Goal: Information Seeking & Learning: Find contact information

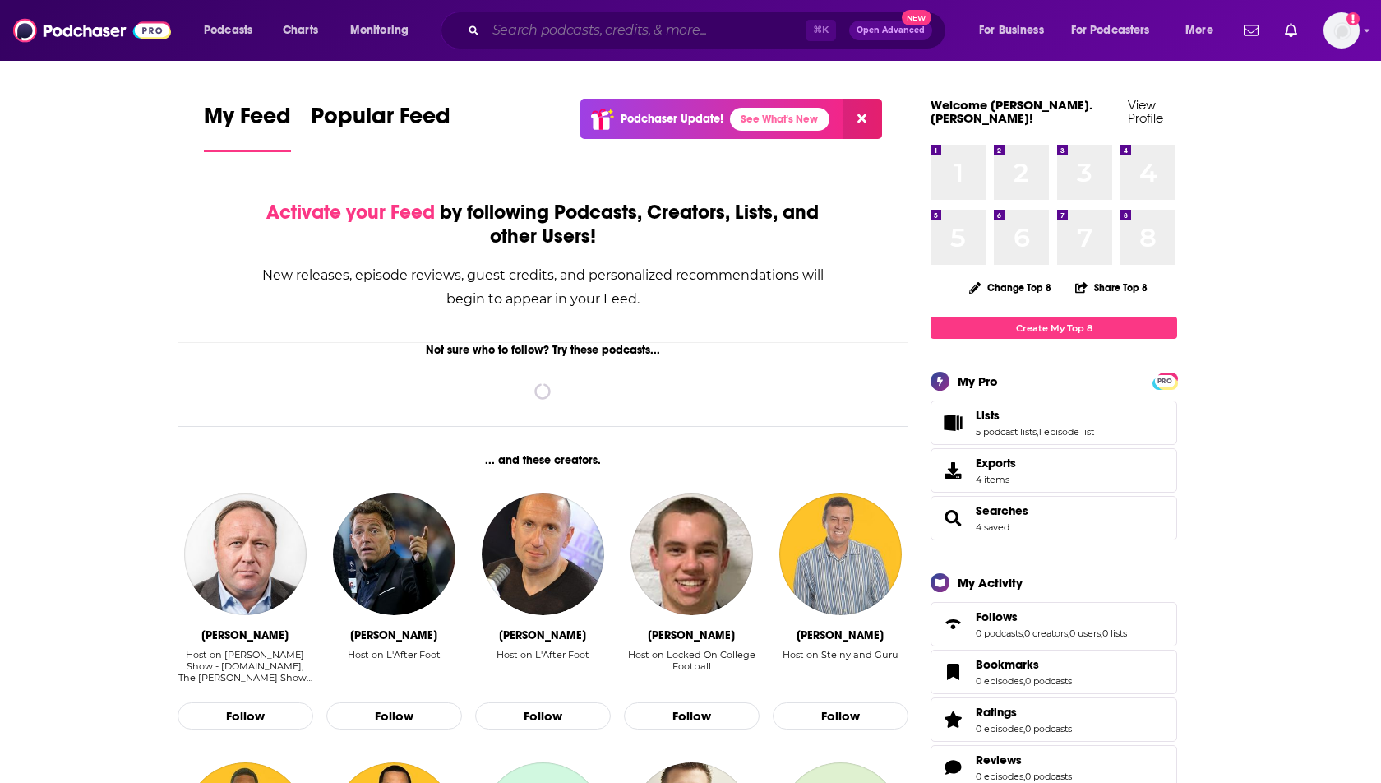
click at [558, 34] on input "Search podcasts, credits, & more..." at bounding box center [646, 30] width 320 height 26
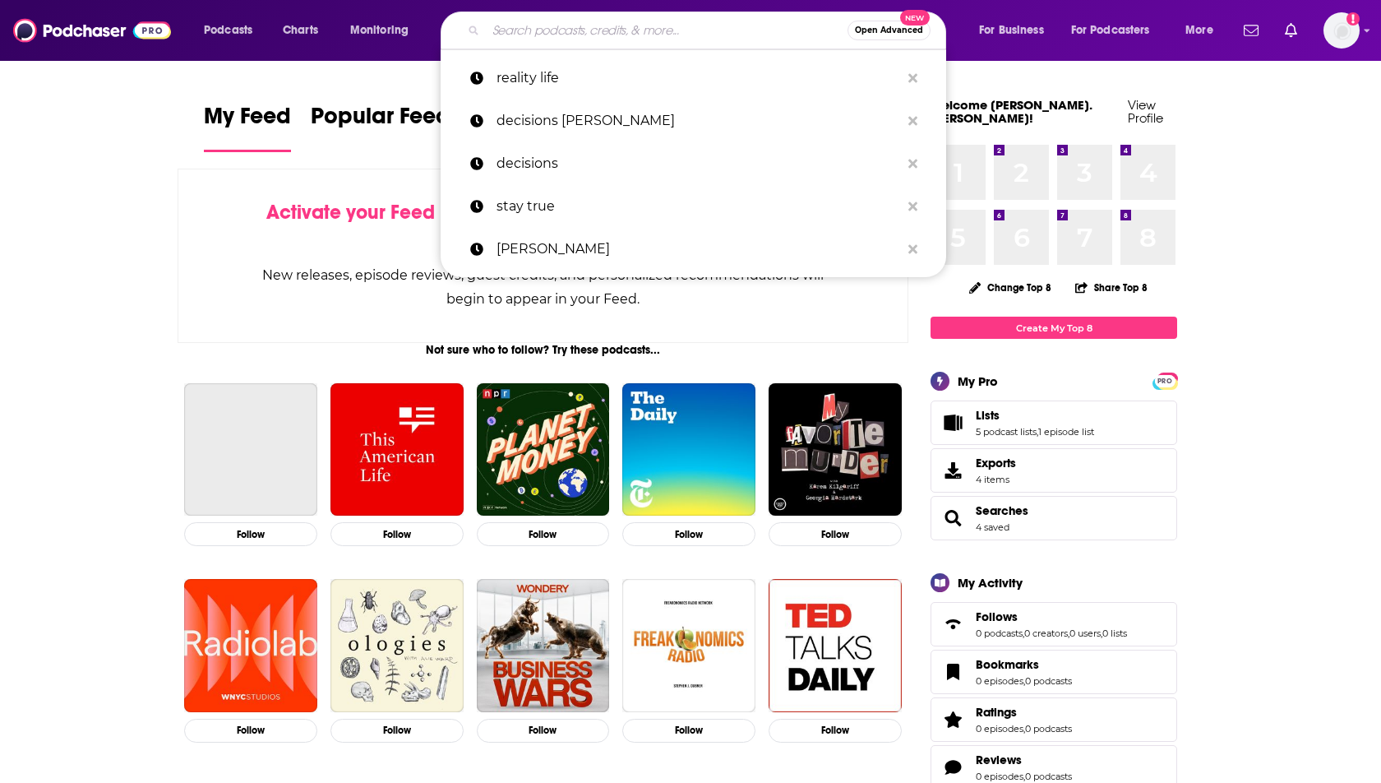
type input "j"
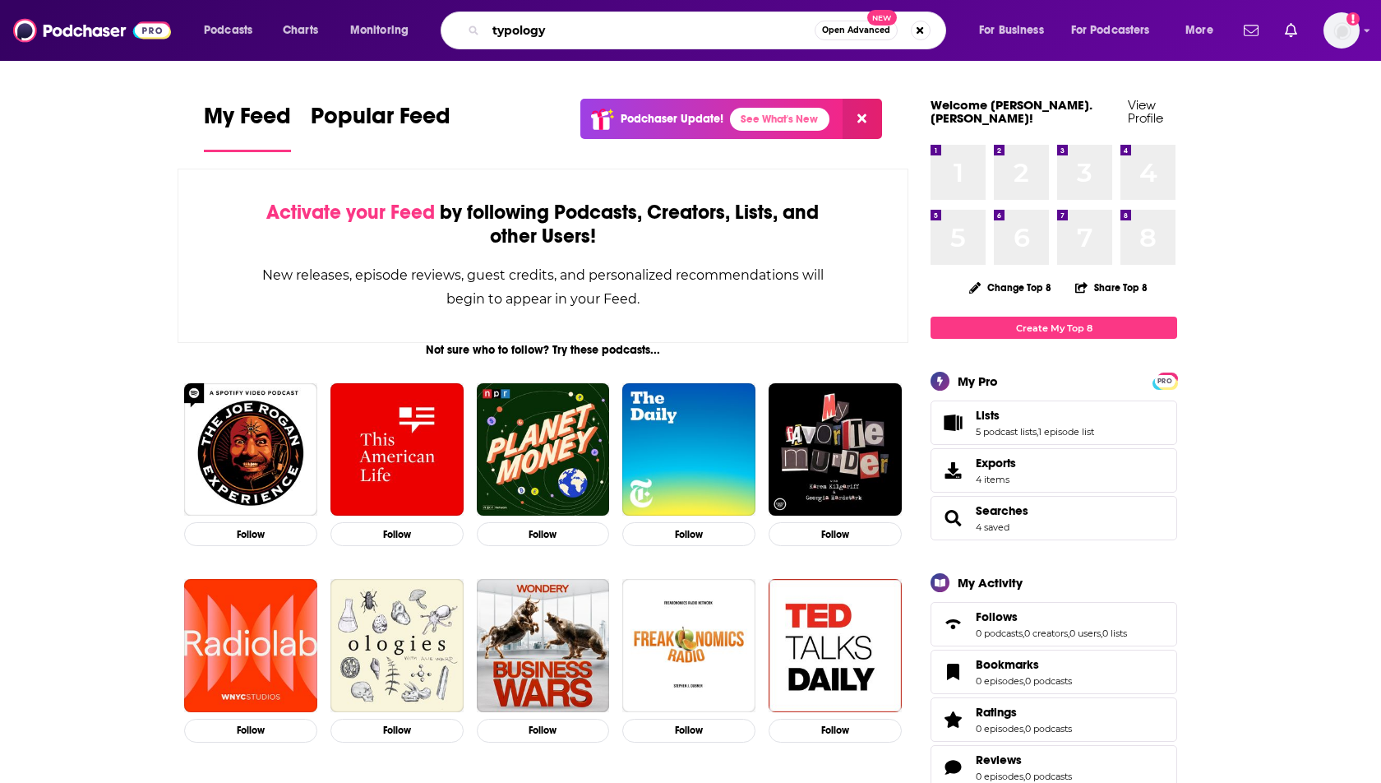
type input "typology"
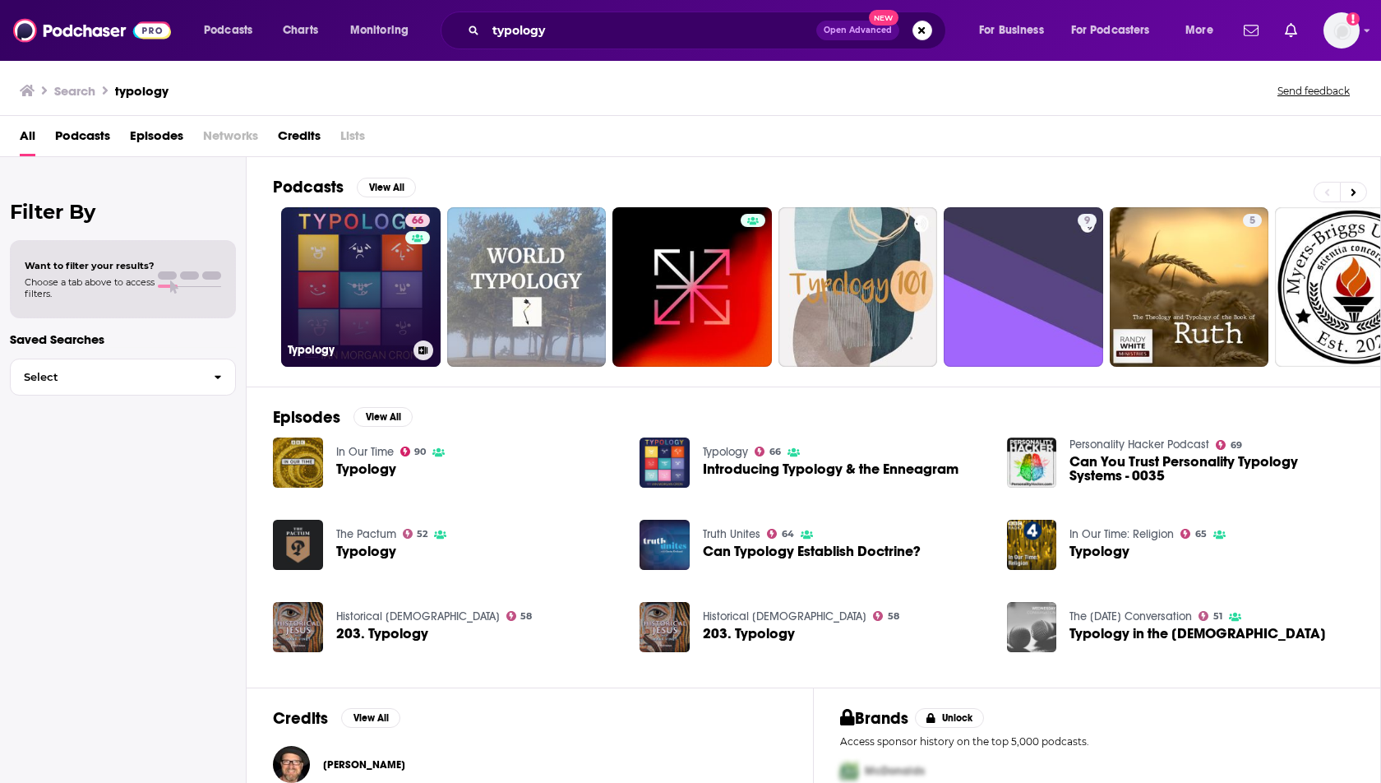
click at [346, 269] on link "66 Typology" at bounding box center [360, 286] width 159 height 159
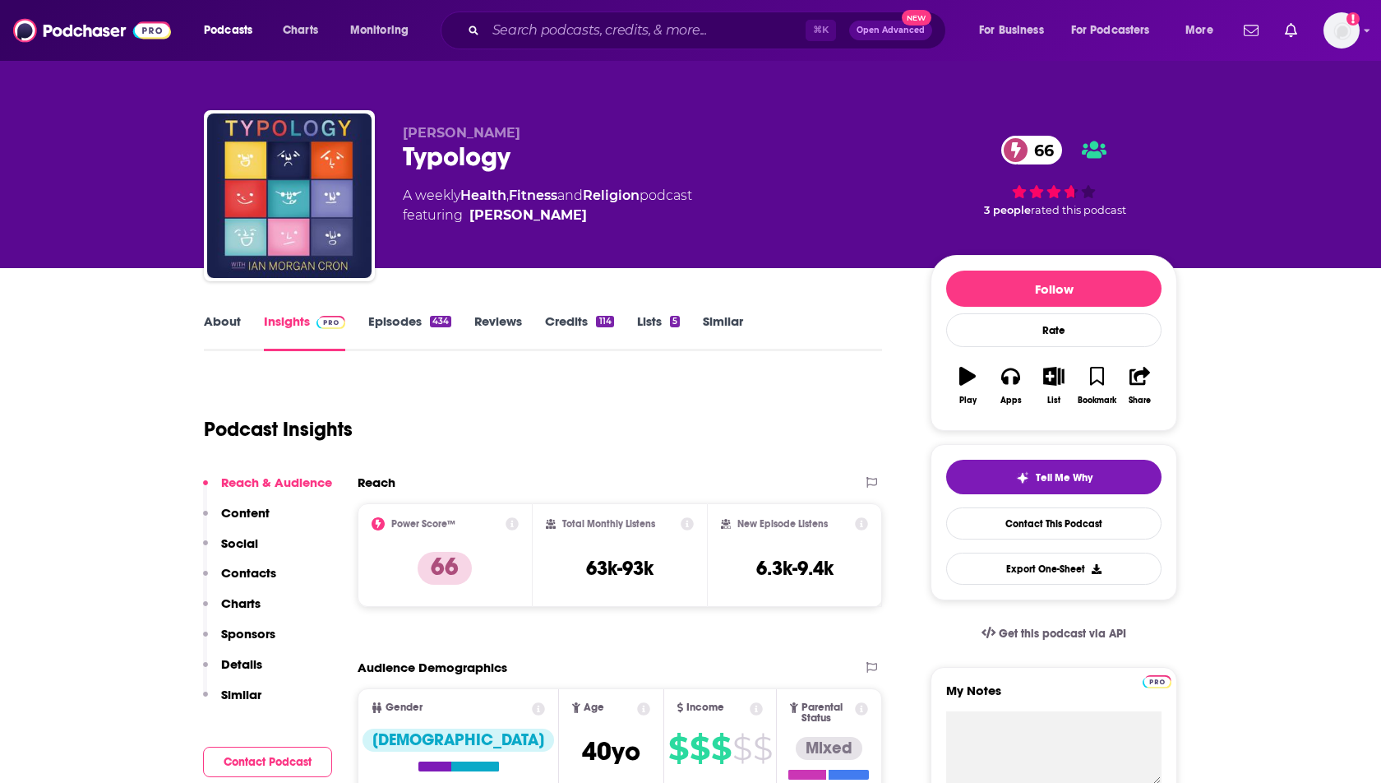
click at [237, 533] on button "Content" at bounding box center [236, 520] width 67 height 30
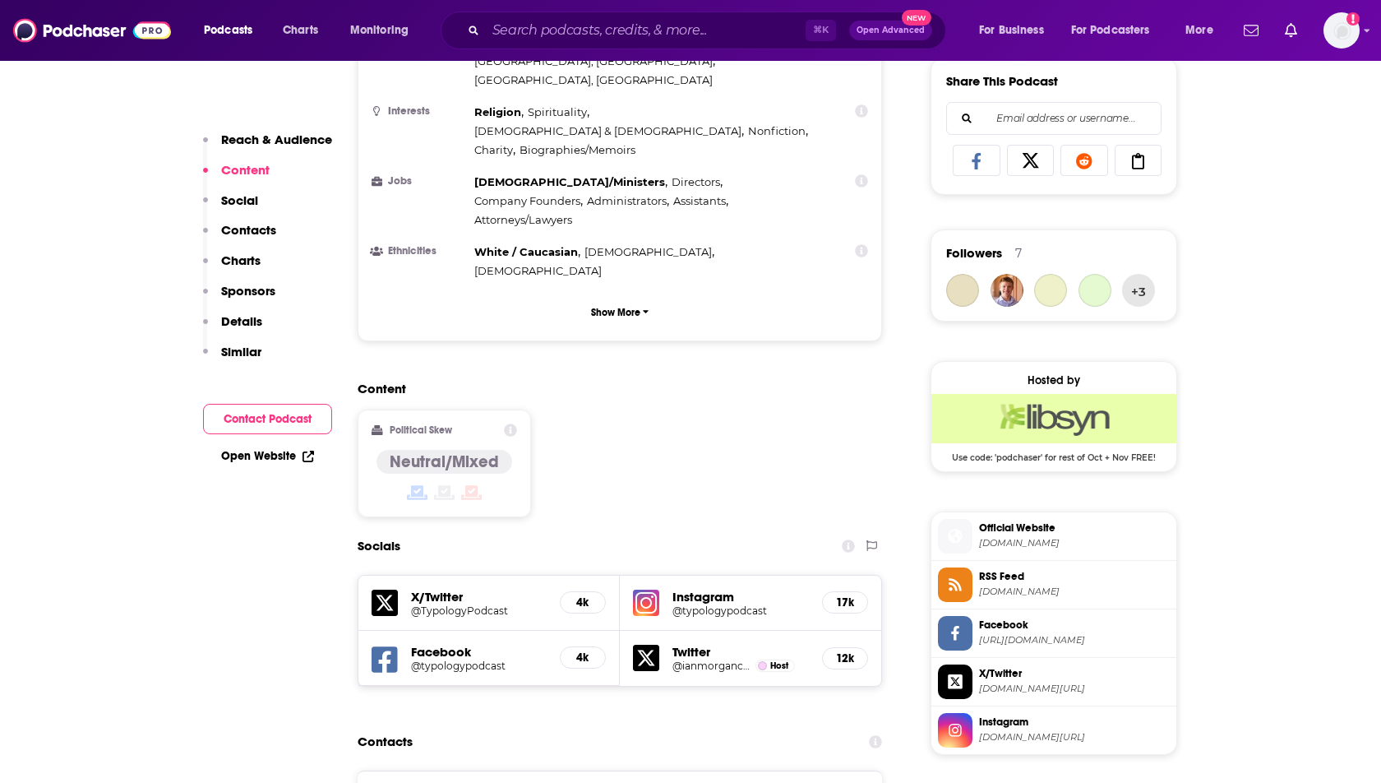
scroll to position [1044, 0]
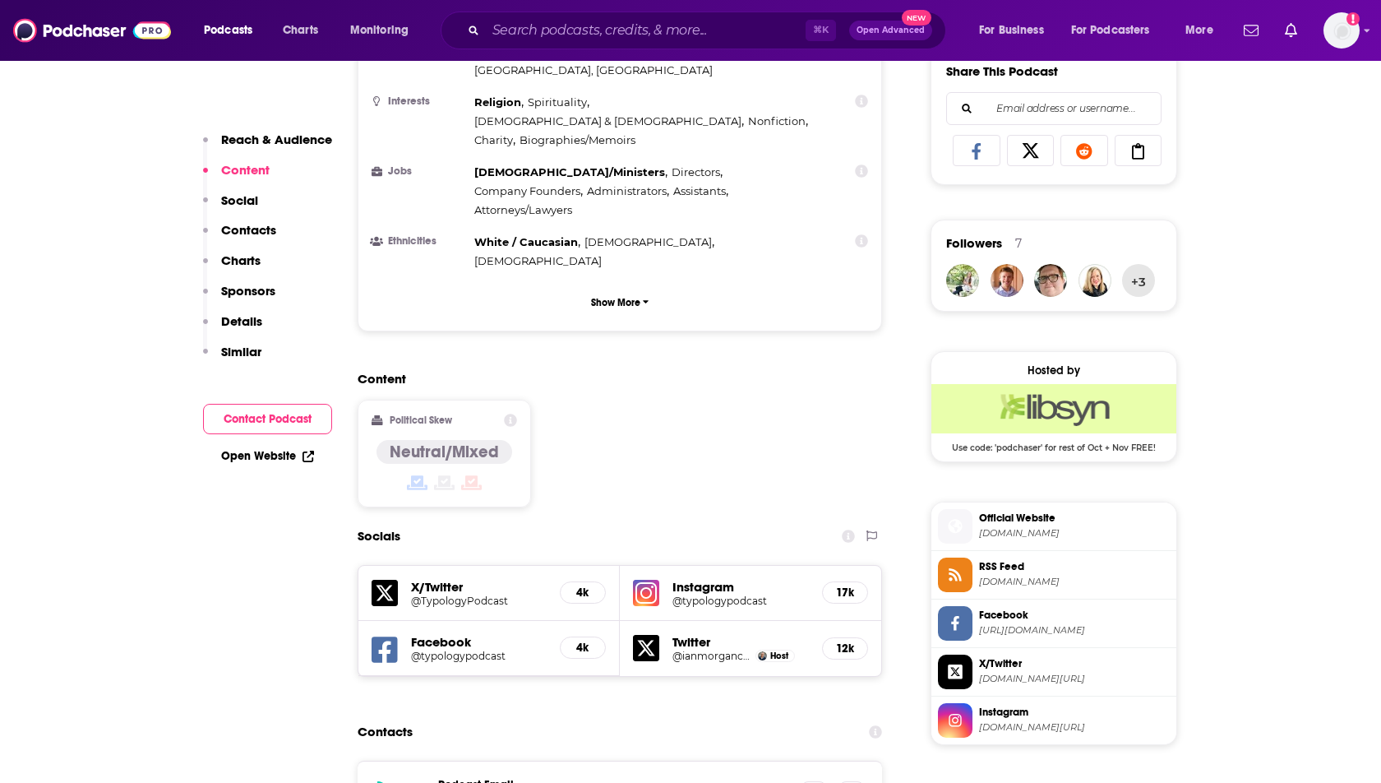
click at [676, 594] on h5 "@typologypodcast" at bounding box center [741, 600] width 136 height 12
click at [497, 634] on h5 "Facebook" at bounding box center [479, 642] width 136 height 16
click at [433, 634] on h5 "Facebook" at bounding box center [479, 642] width 136 height 16
click at [400, 621] on div "Facebook @typologypodcast 4k" at bounding box center [488, 648] width 261 height 55
click at [378, 636] on icon at bounding box center [385, 649] width 26 height 26
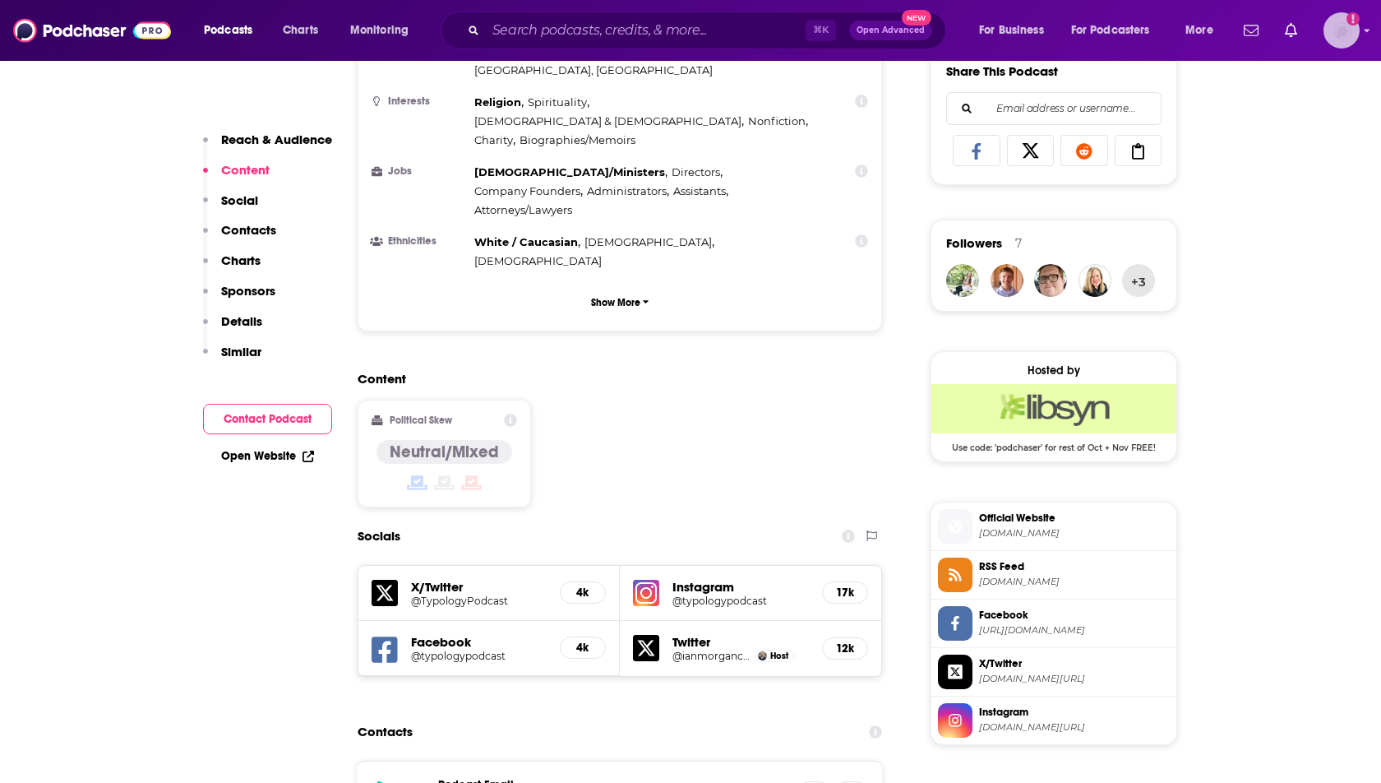
click at [1352, 30] on img "Logged in as heidi.egloff" at bounding box center [1342, 30] width 36 height 36
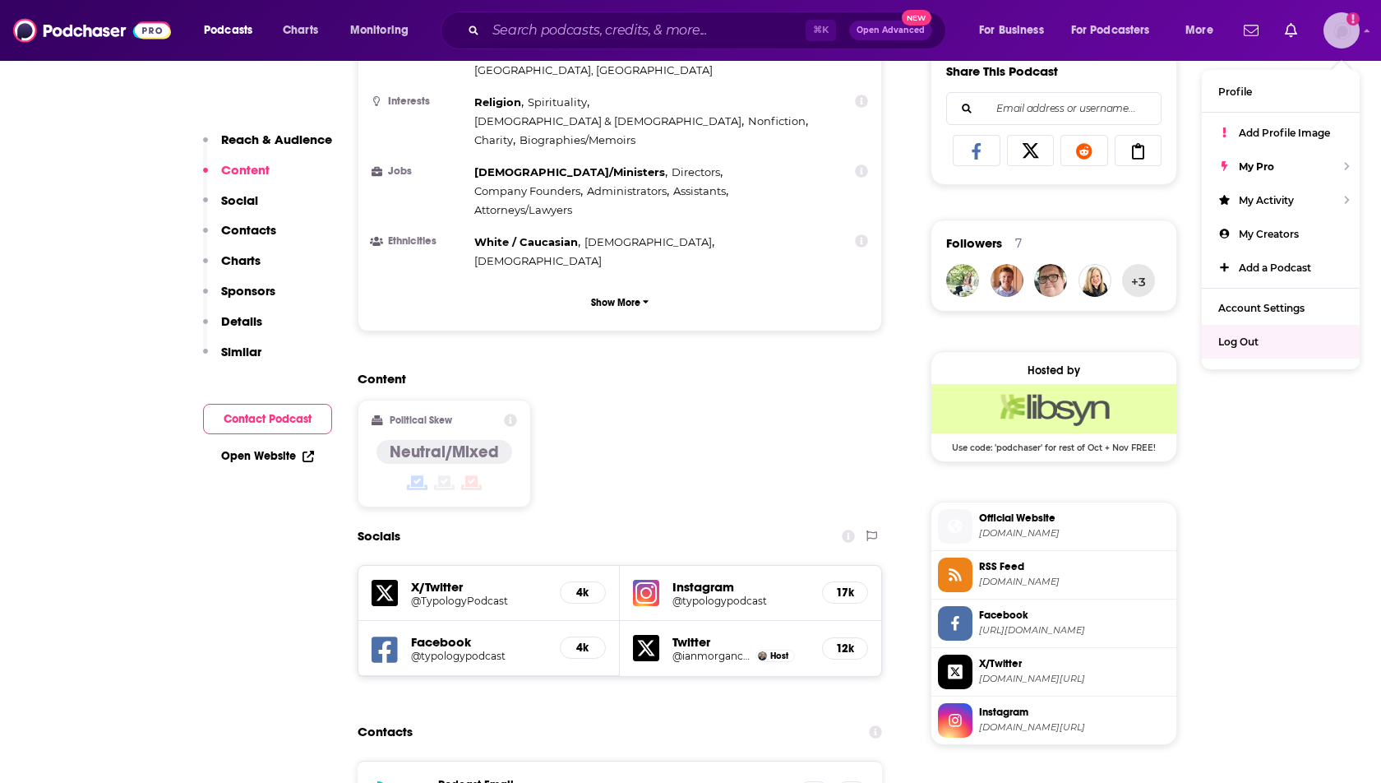
click at [1208, 346] on div "Log Out" at bounding box center [1281, 342] width 158 height 34
